Goal: Information Seeking & Learning: Understand process/instructions

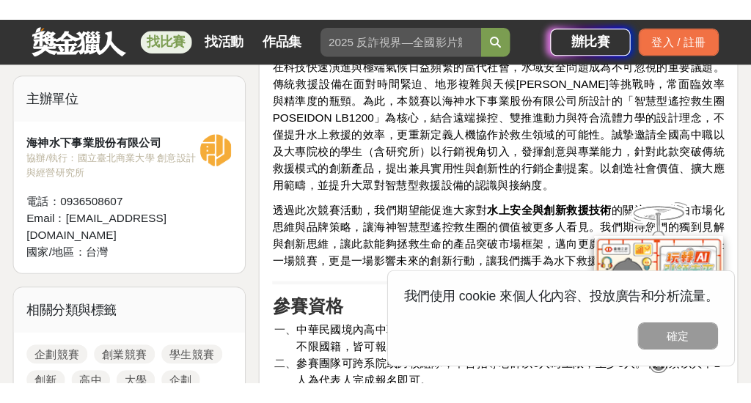
scroll to position [531, 0]
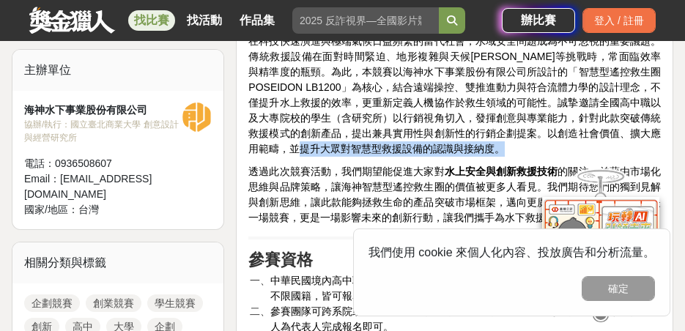
drag, startPoint x: 331, startPoint y: 146, endPoint x: 470, endPoint y: 159, distance: 139.2
click at [534, 142] on p "在科技快速演進與極端氣候日益頻繁的當代社會，水域安全問題成為不可忽視的重要議題。傳統救援設備在面對時間緊迫、地形複雜與天候[PERSON_NAME]等挑戰時，…" at bounding box center [455, 95] width 413 height 123
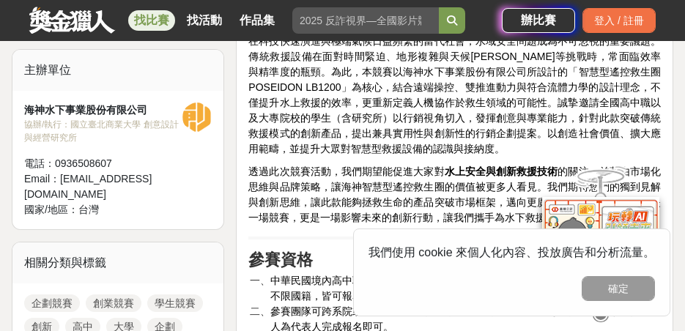
click at [507, 172] on strong "水上安全與創新救援技術" at bounding box center [502, 172] width 114 height 12
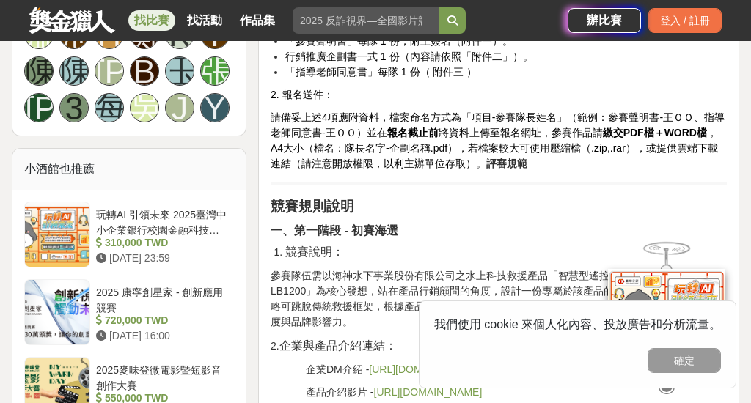
scroll to position [1181, 0]
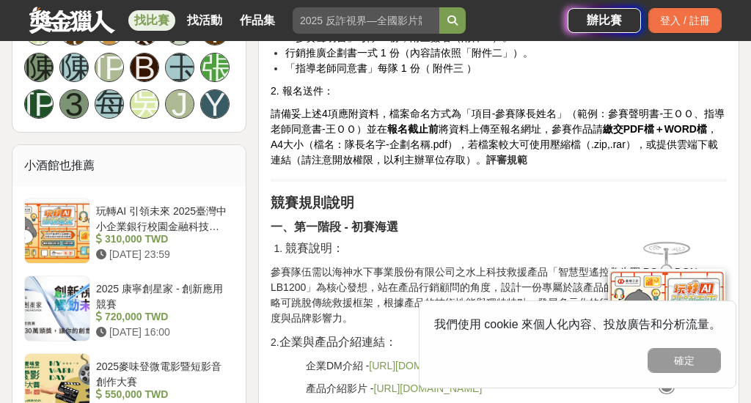
click at [325, 166] on span "請備妥上述4項應附資料，檔案命名方式為「項目-參賽隊長姓名」（範例：參賽聲明書-王ＯＯ、指導老師同意書-王ＯＯ）並在 報名截止前 將資料上傳至報名網址，參賽作…" at bounding box center [498, 137] width 454 height 58
click at [491, 182] on hr at bounding box center [499, 180] width 456 height 3
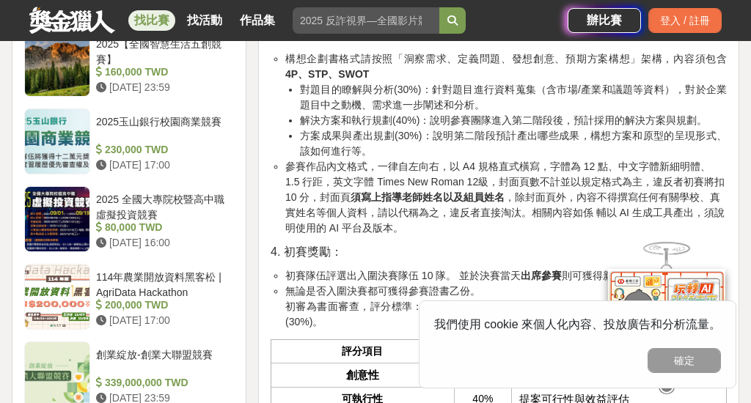
scroll to position [1586, 0]
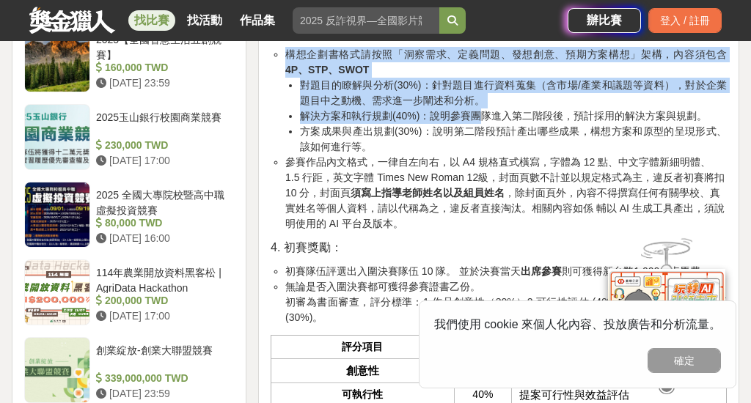
drag, startPoint x: 278, startPoint y: 117, endPoint x: 482, endPoint y: 183, distance: 214.2
click at [482, 155] on li "構想企劃書格式請按照「洞察需求、定義問題、發想創意、預期方案構想」架構，內容須包含 4P、STP、SWOT 對題目的瞭解與分析(30%)：針對題目進行資料蒐集…" at bounding box center [505, 101] width 441 height 108
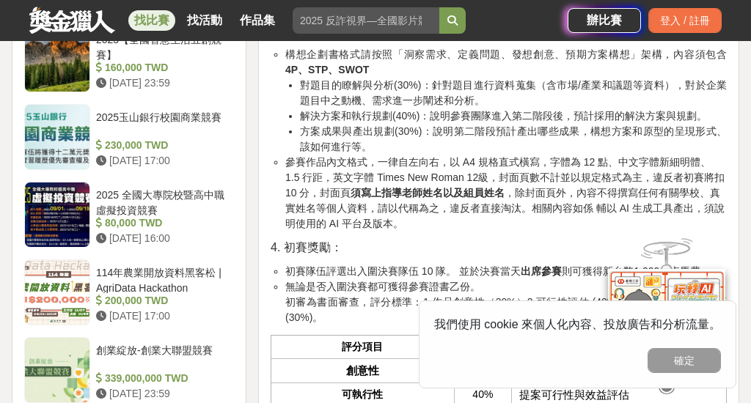
click at [433, 155] on li "方案成果與產出規劃(30%)：說明第二階段預計產出哪些成果，構想方案和原型的呈現形式、該如何進行等。" at bounding box center [513, 139] width 427 height 31
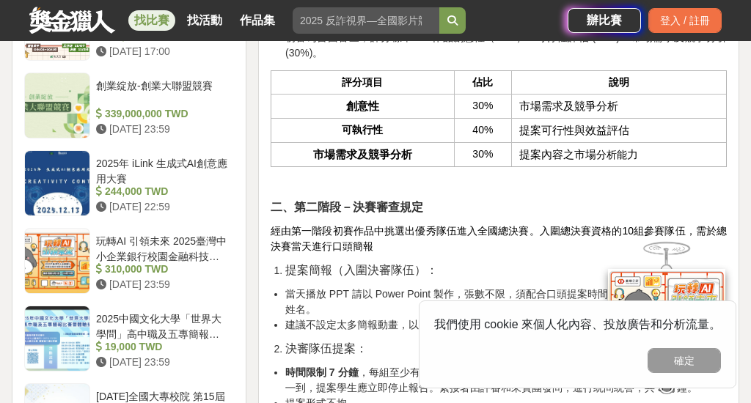
scroll to position [1863, 0]
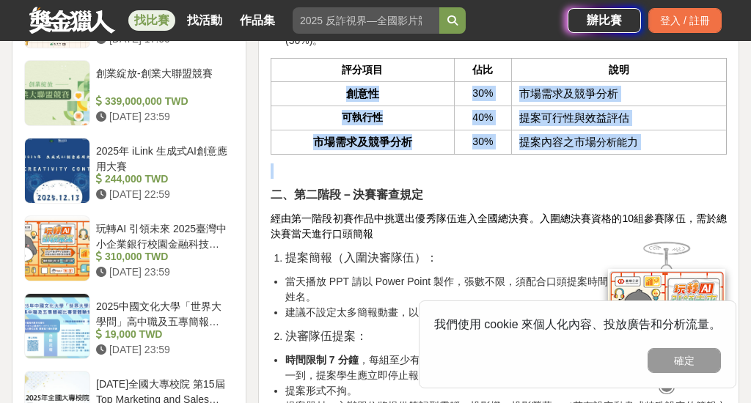
drag, startPoint x: 431, startPoint y: 147, endPoint x: 555, endPoint y: 231, distance: 149.9
click at [555, 179] on p at bounding box center [499, 170] width 456 height 15
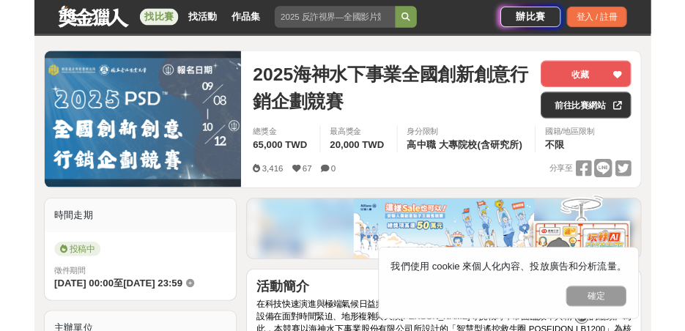
scroll to position [0, 0]
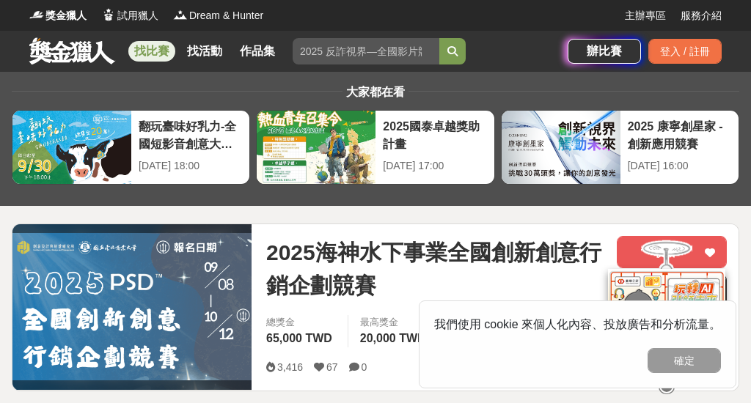
click at [295, 15] on div "獎金獵人 試用獵人 Dream & Hunter" at bounding box center [326, 15] width 595 height 31
